Goal: Task Accomplishment & Management: Manage account settings

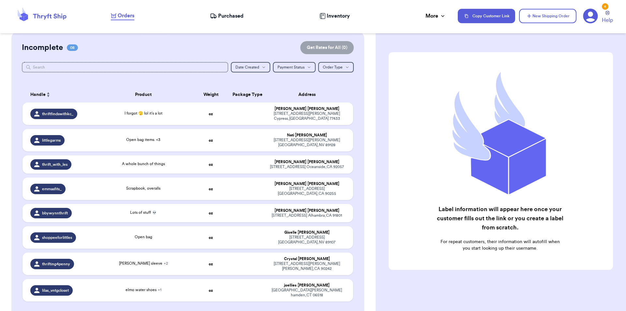
scroll to position [98, 0]
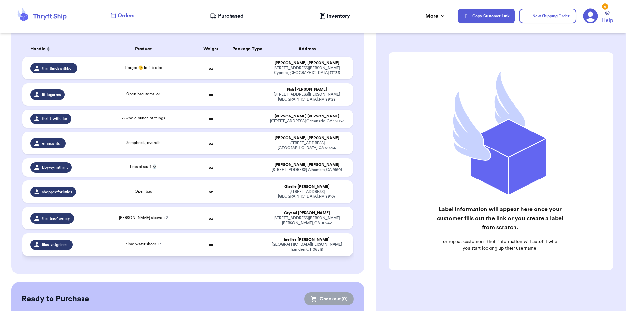
click at [134, 241] on div "elmo water shoes + 1" at bounding box center [143, 244] width 92 height 7
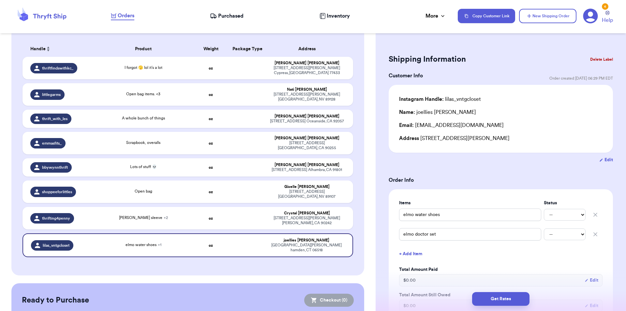
click at [591, 60] on button "Delete Label" at bounding box center [601, 59] width 28 height 14
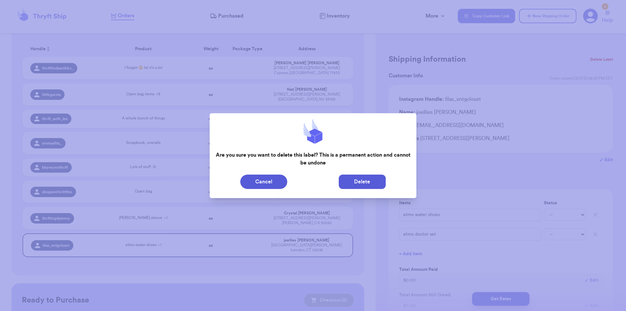
click at [371, 180] on button "Delete" at bounding box center [362, 181] width 47 height 14
type input "I forgot 🫣 lol it’s a lot"
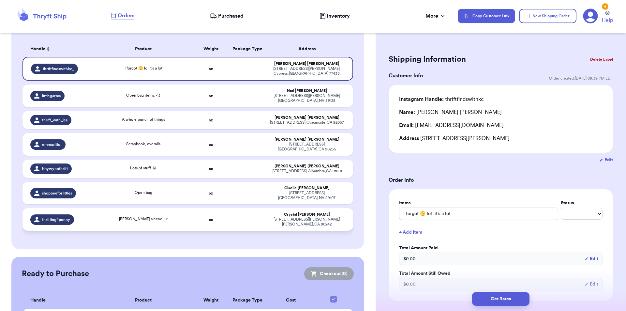
click at [211, 208] on td "oz" at bounding box center [211, 219] width 36 height 22
type input "[PERSON_NAME] sleeve"
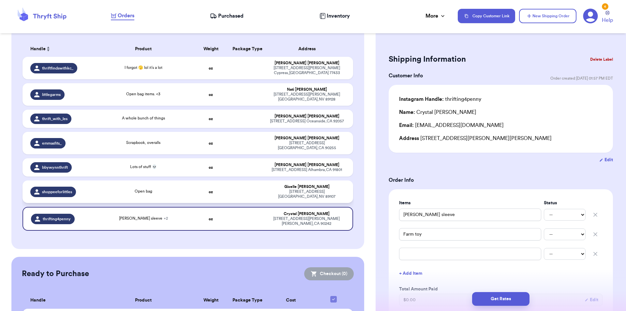
click at [139, 182] on td "Open bag" at bounding box center [144, 191] width 100 height 22
type input "Open bag"
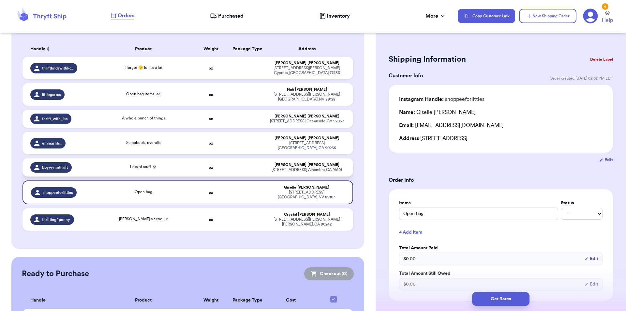
click at [134, 159] on td "Lots of stuff 💀" at bounding box center [144, 167] width 100 height 18
type input "Lots of stuff 💀"
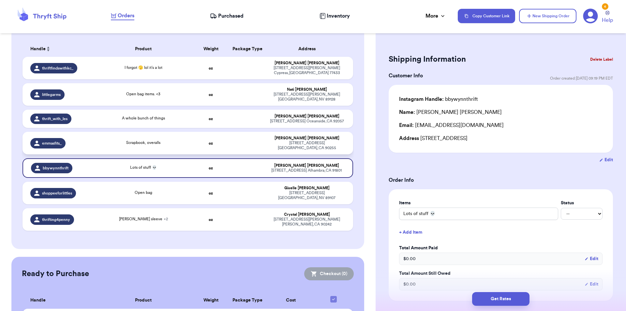
click at [138, 132] on td "Scrapbook, overalls" at bounding box center [144, 143] width 100 height 22
type input "Scrapbook, overalls"
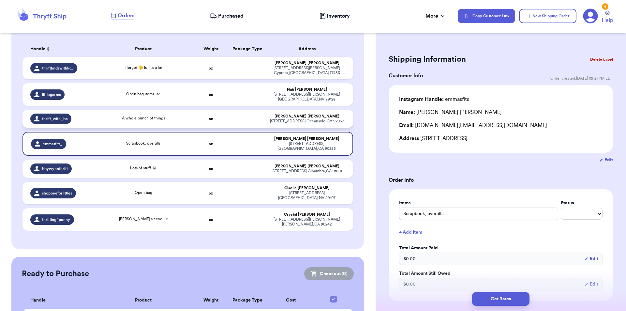
click at [162, 115] on div "A whole bunch of things" at bounding box center [143, 118] width 92 height 7
type input "A whole bunch of things"
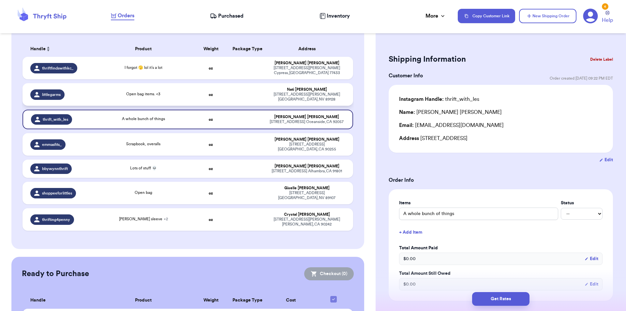
click at [138, 95] on td "Open bag items. <3" at bounding box center [144, 94] width 100 height 22
type input "Open bag items. <3"
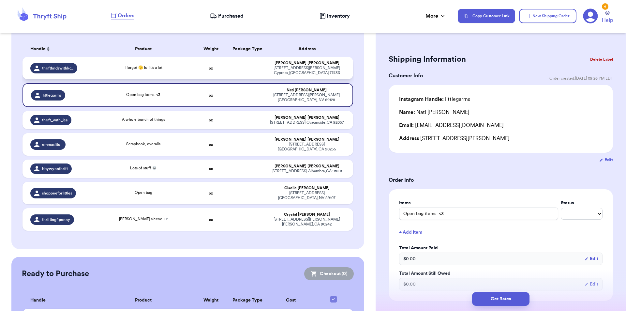
click at [137, 70] on td "I forgot 🫣 lol it’s a lot" at bounding box center [144, 68] width 100 height 22
type input "I forgot 🫣 lol it’s a lot"
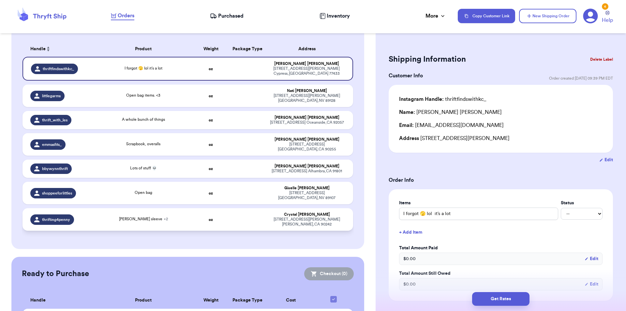
click at [154, 217] on span "[PERSON_NAME] sleeve + 2" at bounding box center [143, 219] width 49 height 4
type input "[PERSON_NAME] sleeve"
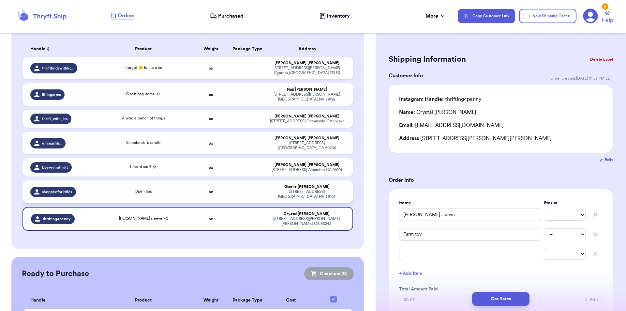
click at [162, 182] on td "Open bag" at bounding box center [144, 191] width 100 height 22
type input "Open bag"
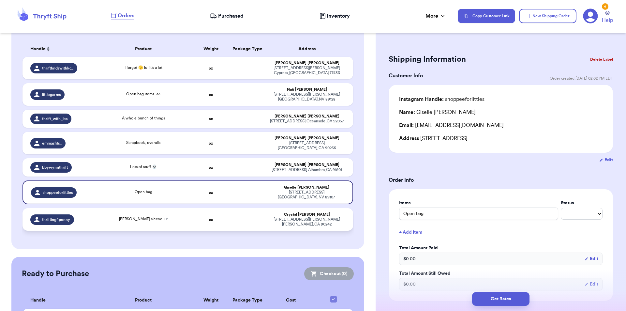
click at [155, 217] on span "[PERSON_NAME] sleeve + 2" at bounding box center [143, 219] width 49 height 4
type input "[PERSON_NAME] sleeve"
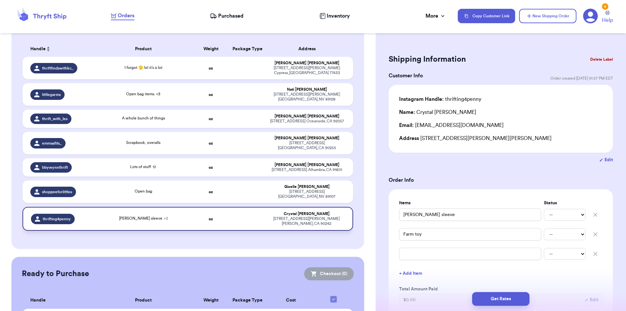
drag, startPoint x: 177, startPoint y: 194, endPoint x: 169, endPoint y: 193, distance: 8.2
click at [177, 207] on td "[PERSON_NAME] sleeve + 2" at bounding box center [144, 219] width 100 height 24
drag, startPoint x: 461, startPoint y: 113, endPoint x: 417, endPoint y: 117, distance: 44.1
click at [417, 117] on div "Instagram Handle: thrifting4penny Name: [PERSON_NAME] Email: [EMAIL_ADDRESS][DO…" at bounding box center [500, 118] width 203 height 47
copy div "[PERSON_NAME]"
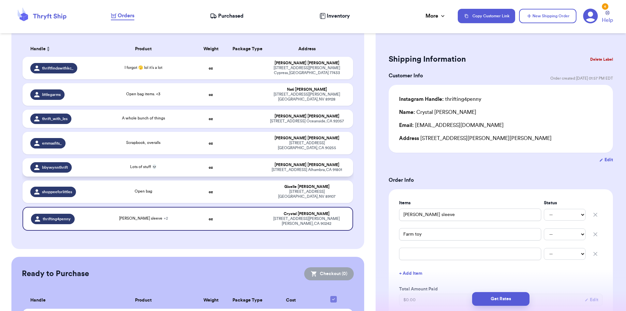
click at [146, 164] on div "Lots of stuff 💀" at bounding box center [143, 167] width 27 height 6
type input "Lots of stuff 💀"
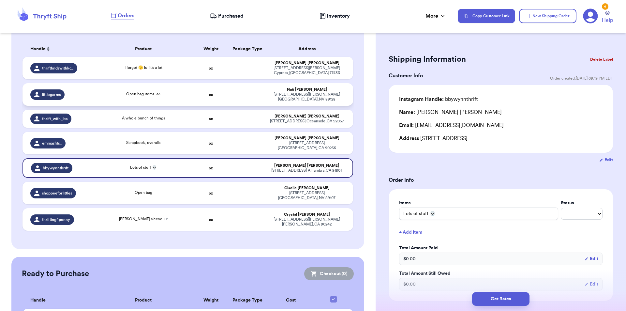
click at [145, 93] on td "Open bag items. <3" at bounding box center [144, 94] width 100 height 22
type input "Open bag items. <3"
